Goal: Transaction & Acquisition: Download file/media

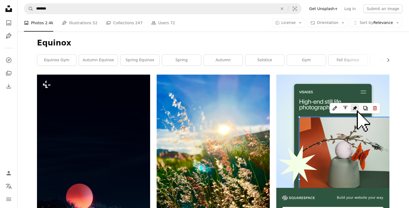
scroll to position [1101, 0]
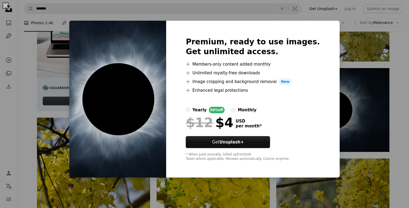
click at [48, 62] on div "An X shape Premium, ready to use images. Get unlimited access. A plus sign Memb…" at bounding box center [204, 104] width 409 height 208
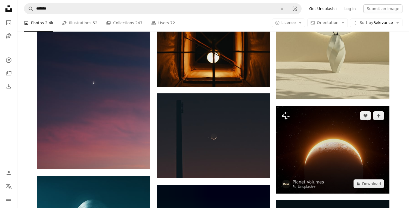
scroll to position [2673, 0]
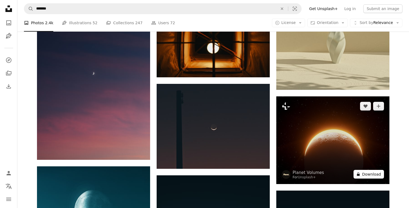
click at [371, 177] on button "A lock Download" at bounding box center [369, 174] width 30 height 9
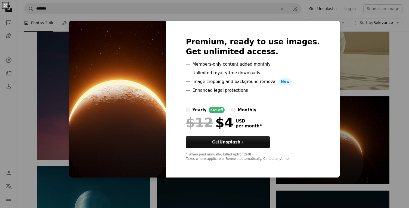
click at [396, 115] on div "An X shape Premium, ready to use images. Get unlimited access. A plus sign Memb…" at bounding box center [204, 104] width 409 height 208
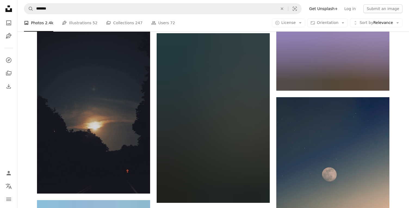
scroll to position [12359, 0]
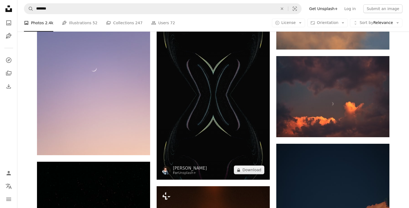
click at [240, 140] on img at bounding box center [213, 95] width 113 height 170
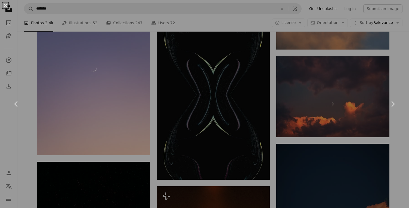
scroll to position [14028, 0]
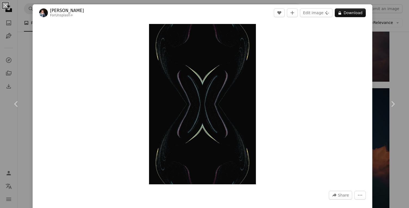
click at [394, 161] on div "An X shape Chevron left Chevron right [PERSON_NAME] For Unsplash+ A heart A plu…" at bounding box center [204, 104] width 409 height 208
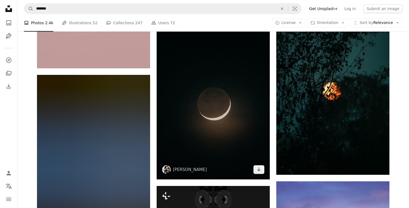
scroll to position [21575, 0]
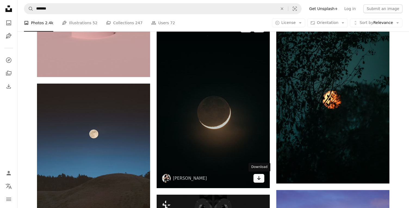
click at [259, 178] on icon "Download" at bounding box center [259, 178] width 4 height 4
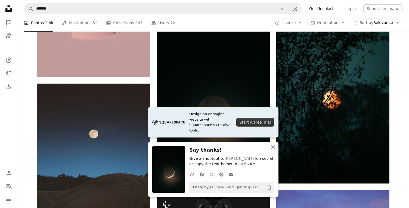
click at [273, 147] on icon "button" at bounding box center [273, 147] width 4 height 4
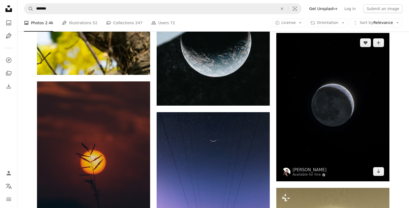
scroll to position [2410, 0]
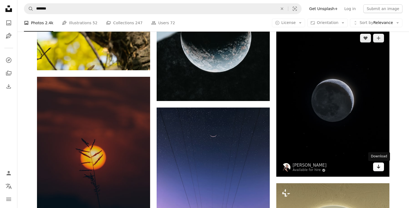
click at [380, 171] on link "Arrow pointing down" at bounding box center [378, 166] width 11 height 9
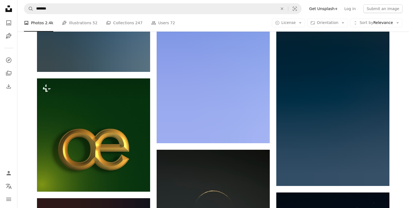
scroll to position [8339, 0]
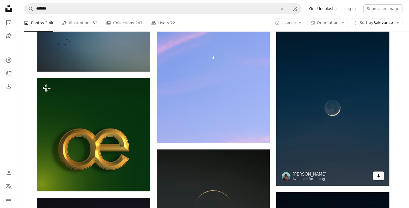
click at [379, 179] on icon "Arrow pointing down" at bounding box center [379, 175] width 4 height 7
